Goal: Find specific page/section

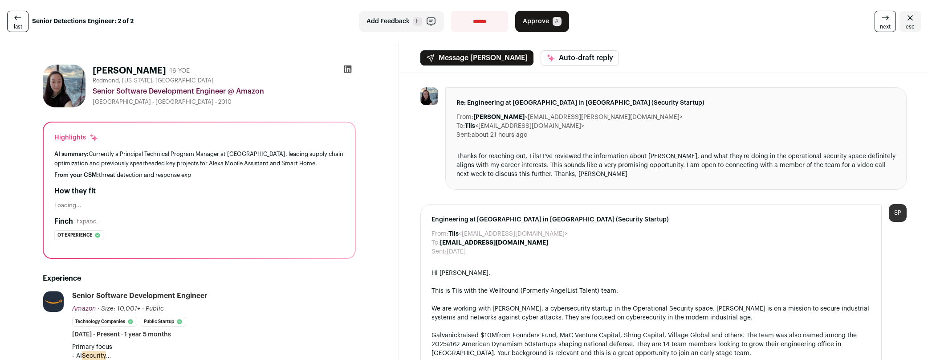
click at [346, 72] on icon at bounding box center [348, 69] width 8 height 8
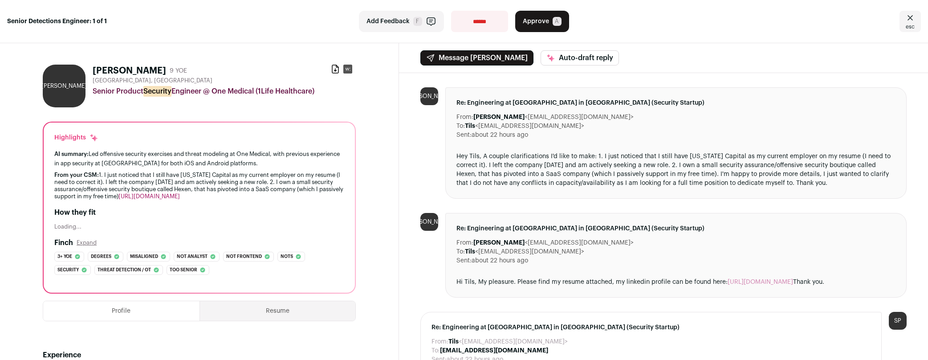
click at [773, 279] on link "[URL][DOMAIN_NAME]" at bounding box center [760, 282] width 65 height 6
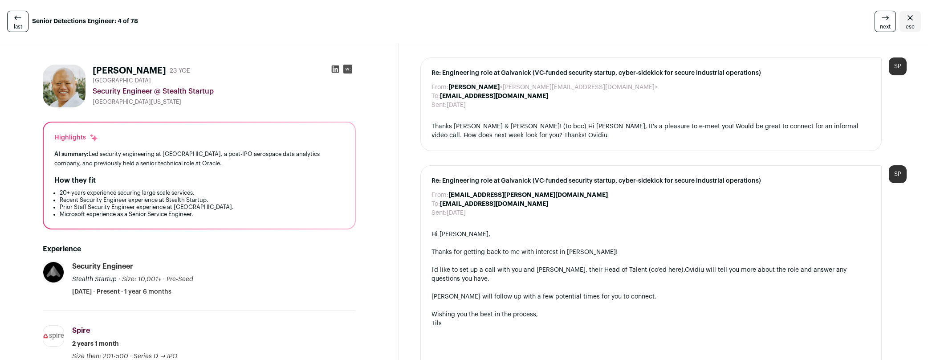
click at [348, 72] on rect at bounding box center [347, 69] width 9 height 9
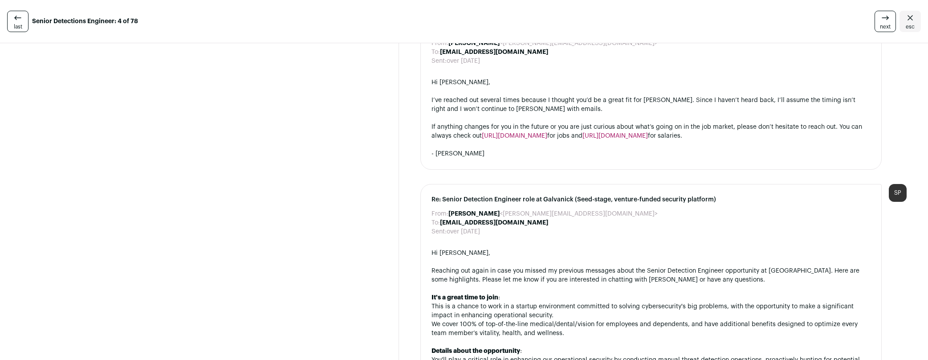
scroll to position [2220, 0]
